Goal: Communication & Community: Answer question/provide support

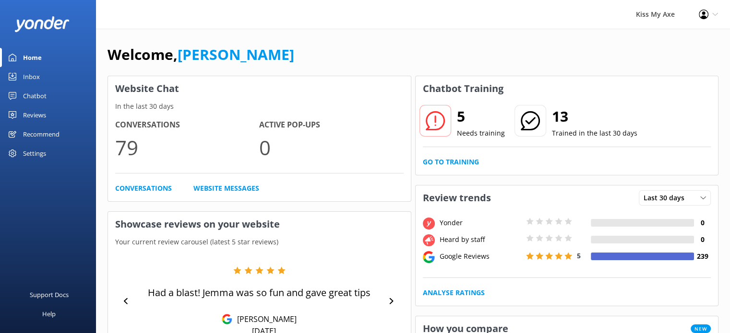
click at [33, 74] on div "Inbox" at bounding box center [31, 76] width 17 height 19
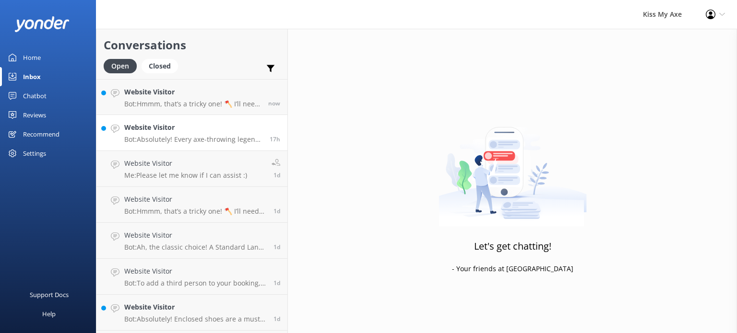
click at [172, 137] on p "Bot: Absolutely! Every axe-throwing legend, including teens, needs to sign a sa…" at bounding box center [193, 139] width 138 height 9
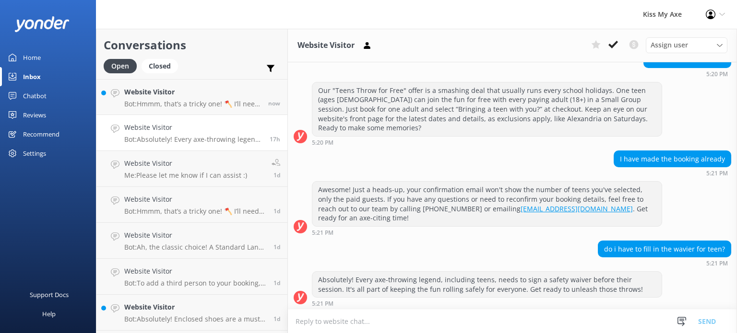
scroll to position [108, 0]
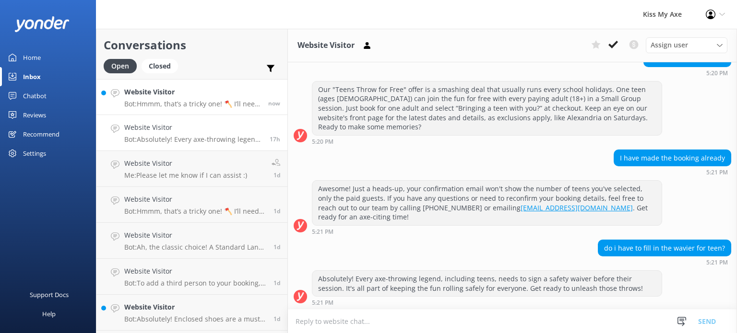
click at [178, 99] on div "Website Visitor Bot: Hmmm, that’s a tricky one! 🪓 I’ll need to pass this on to …" at bounding box center [192, 97] width 137 height 21
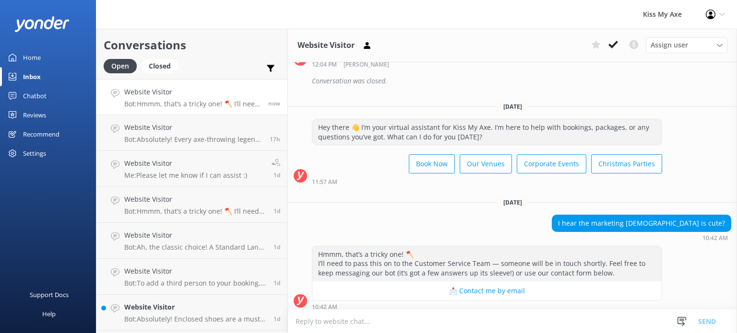
scroll to position [752, 0]
